Goal: Check status

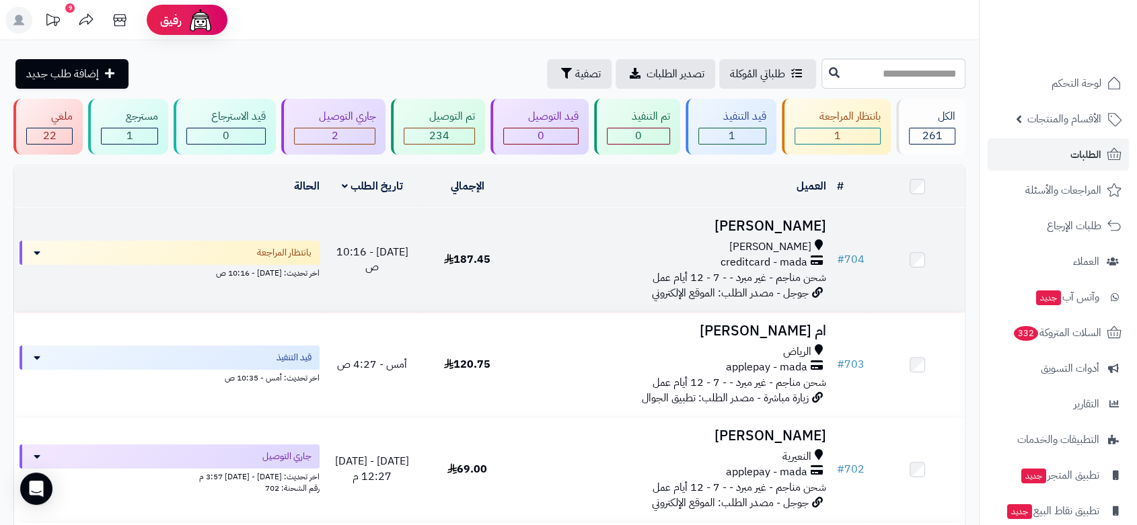
click at [650, 248] on div "[PERSON_NAME]" at bounding box center [673, 246] width 306 height 15
